Goal: Use online tool/utility: Utilize a website feature to perform a specific function

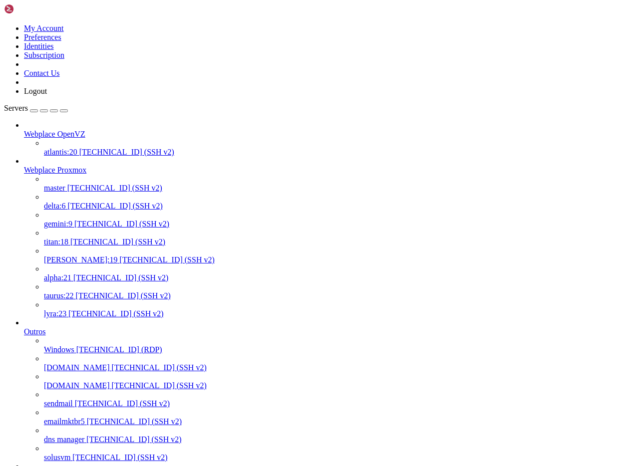
click at [68, 202] on span "[TECHNICAL_ID] (SSH v2)" at bounding box center [115, 206] width 95 height 8
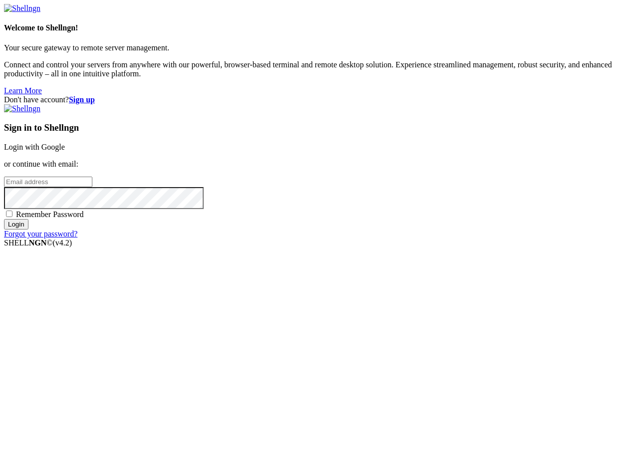
type input "[PERSON_NAME][EMAIL_ADDRESS][DOMAIN_NAME]"
click at [28, 230] on input "Login" at bounding box center [16, 224] width 24 height 10
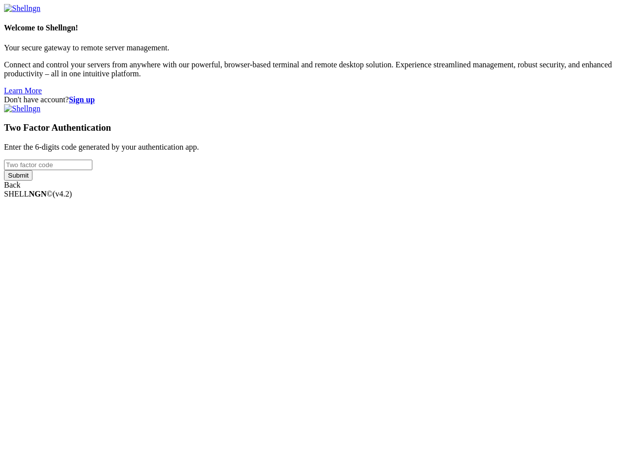
click at [92, 170] on input "number" at bounding box center [48, 165] width 88 height 10
type input "550534"
click at [32, 181] on input "Submit" at bounding box center [18, 175] width 28 height 10
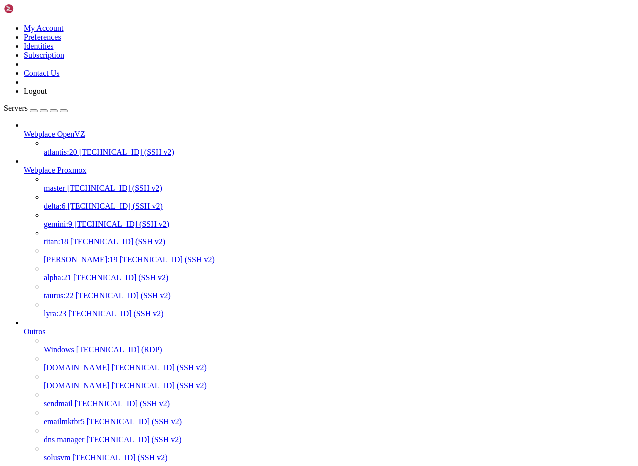
drag, startPoint x: 343, startPoint y: 1502, endPoint x: 270, endPoint y: 1501, distance: 72.9
copy x-row "[DOMAIN_NAME]"
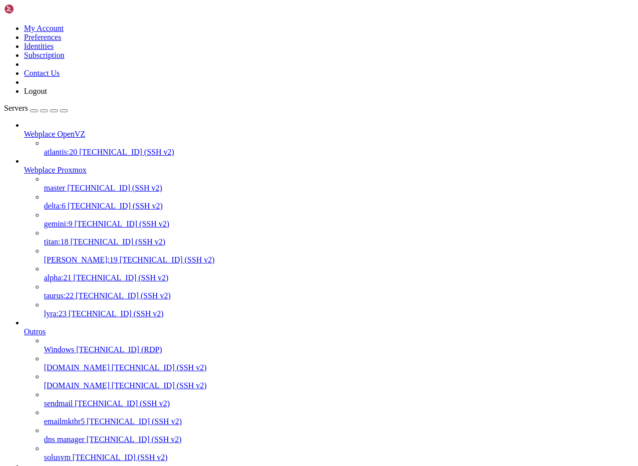
paste textarea "[DOMAIN_NAME]"
type textarea "[DOMAIN_NAME]"
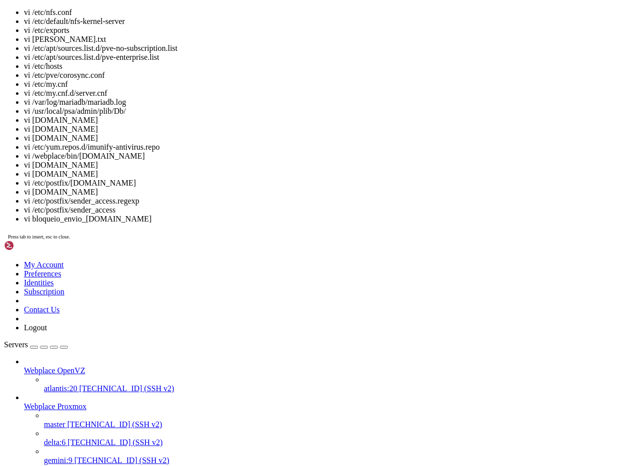
scroll to position [9, 2]
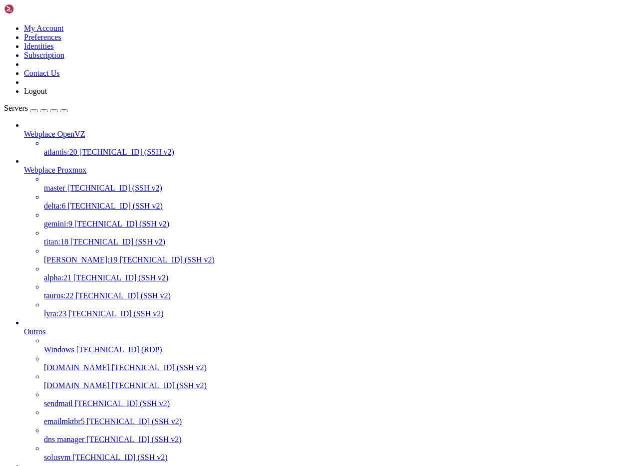
drag, startPoint x: 122, startPoint y: 1725, endPoint x: 7, endPoint y: 1426, distance: 320.5
copy div "#!/lor/ipsu dolo "Sita cons adi (eli sed): " ; doei tempori utla "Etdolor (mag …"
drag, startPoint x: 7, startPoint y: 1427, endPoint x: 178, endPoint y: 1724, distance: 342.3
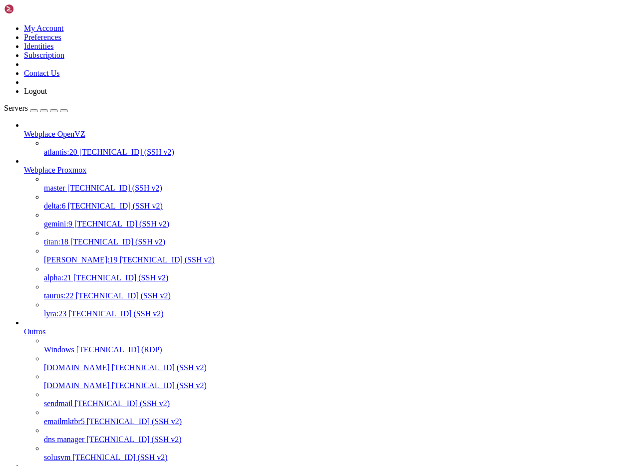
copy div "#!/lor/ipsu dolo "Sita cons adi (eli sed): " ; doei tempori utla "Etdolor (mag …"
drag, startPoint x: 98, startPoint y: 1634, endPoint x: 172, endPoint y: 1634, distance: 73.9
copy x-row "[PERSON_NAME][DOMAIN_NAME]"
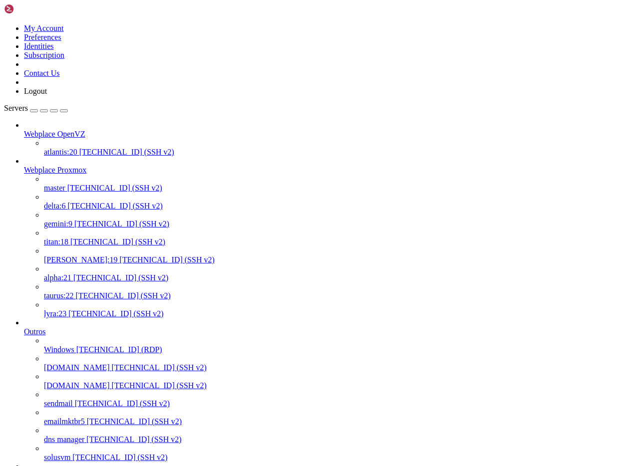
drag, startPoint x: 180, startPoint y: 1636, endPoint x: 98, endPoint y: 1634, distance: 82.4
copy x-row "[DOMAIN_NAME]"
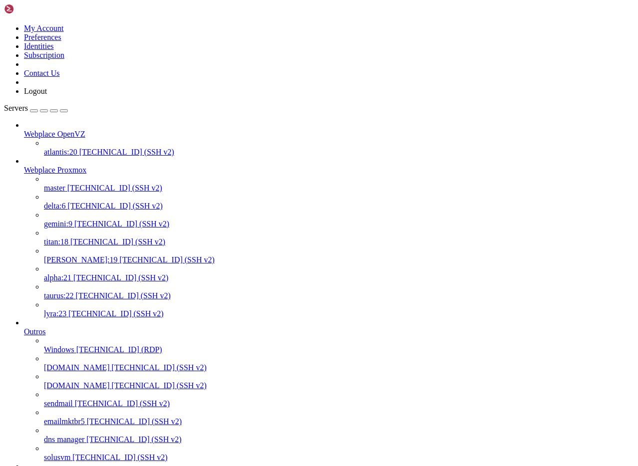
drag, startPoint x: 124, startPoint y: 1692, endPoint x: 9, endPoint y: 1693, distance: 114.8
copy x-row "[DOMAIN_NAME]"
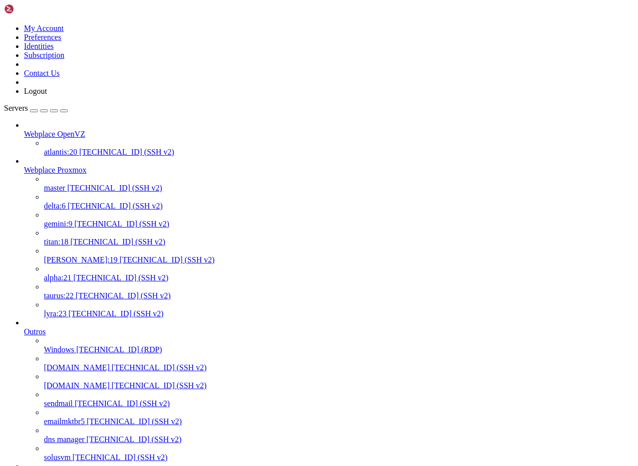
drag, startPoint x: 99, startPoint y: 1817, endPoint x: 8, endPoint y: 1744, distance: 116.1
copy div "[root@delta bin]# sh [DOMAIN_NAME] Novo domínio (sem www): [DOMAIN_NAME] Apelid…"
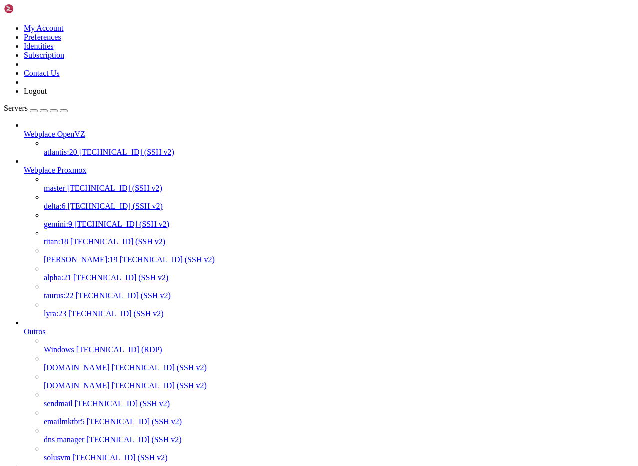
scroll to position [105799, 0]
drag, startPoint x: 93, startPoint y: 1785, endPoint x: 231, endPoint y: 1786, distance: 138.3
copy x-row "[DOMAIN_NAME]"
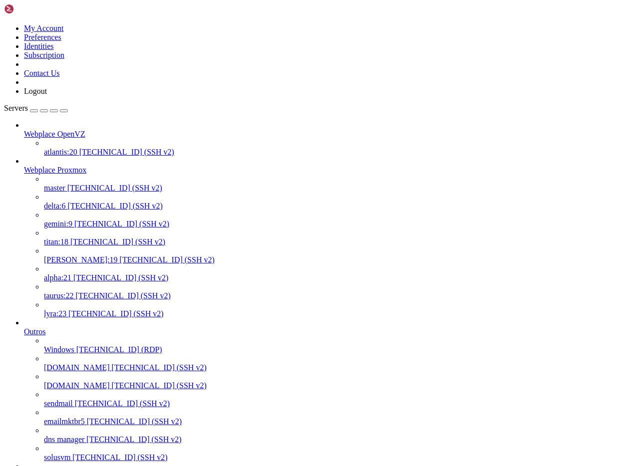
drag, startPoint x: 9, startPoint y: 1800, endPoint x: 343, endPoint y: 1810, distance: 334.1
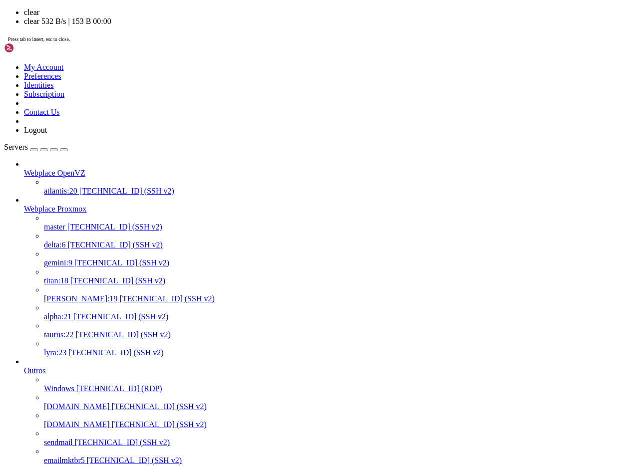
scroll to position [0, 0]
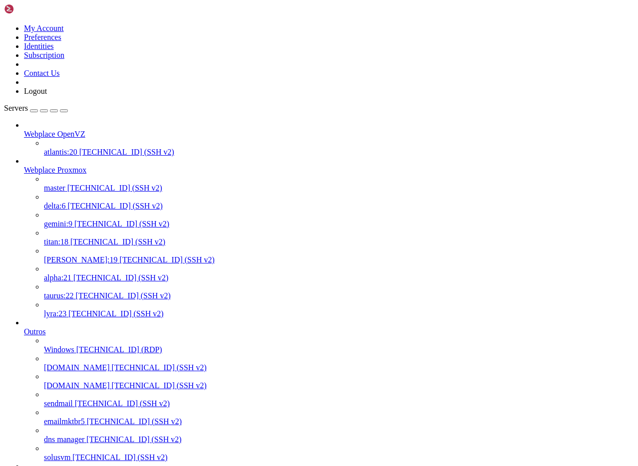
drag, startPoint x: 9, startPoint y: 1427, endPoint x: 114, endPoint y: 1799, distance: 386.4
copy div "#!/lor/ip dolo "Sita cons adi (eli sed): " doei tempori utla "Etdolor (mag 1 al…"
click at [65, 184] on span "master" at bounding box center [54, 188] width 21 height 8
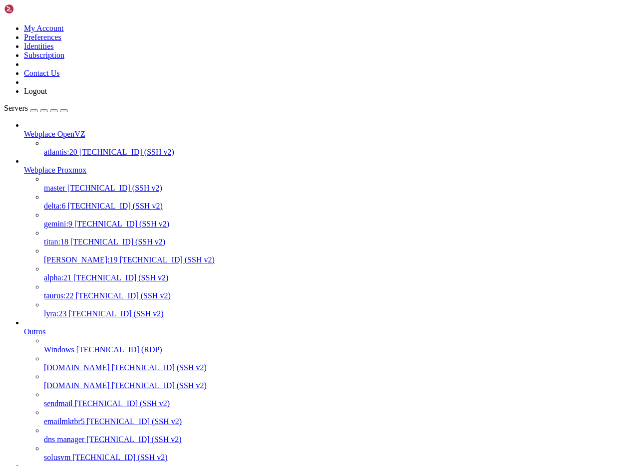
click at [65, 184] on span "master" at bounding box center [54, 188] width 21 height 8
drag, startPoint x: 346, startPoint y: 1893, endPoint x: 269, endPoint y: 1894, distance: 77.4
copy x-row "[DOMAIN_NAME]"
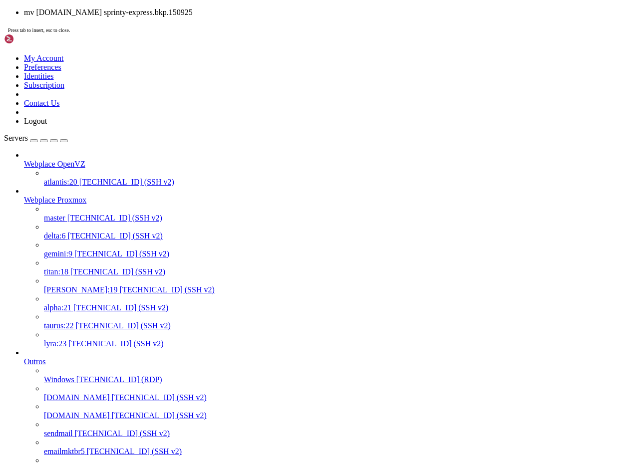
scroll to position [9, 2]
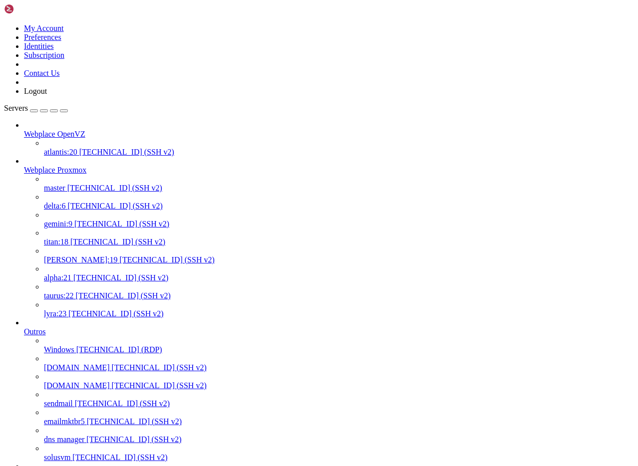
drag, startPoint x: 175, startPoint y: 2020, endPoint x: 102, endPoint y: 2022, distance: 72.9
paste textarea "[DOMAIN_NAME]"
type textarea "[DOMAIN_NAME]"
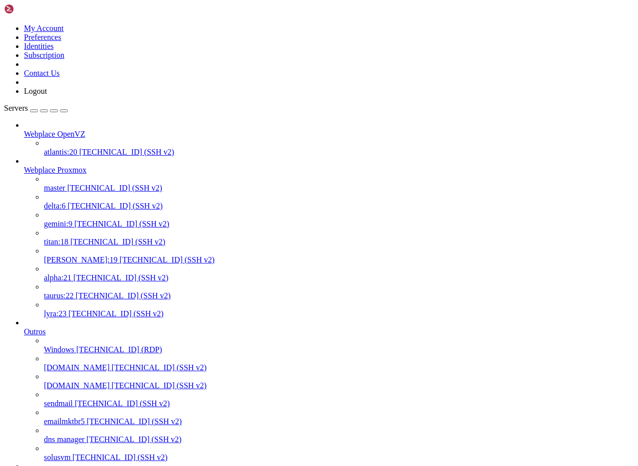
drag, startPoint x: 8, startPoint y: 1444, endPoint x: 131, endPoint y: 1820, distance: 395.4
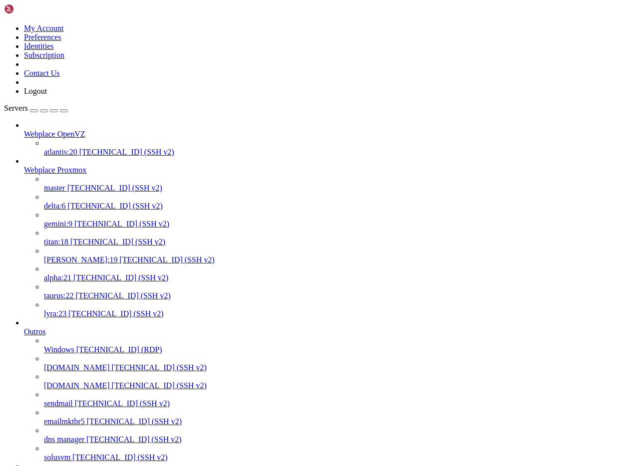
drag, startPoint x: 8, startPoint y: 1463, endPoint x: 425, endPoint y: 1660, distance: 461.1
